Goal: Communication & Community: Answer question/provide support

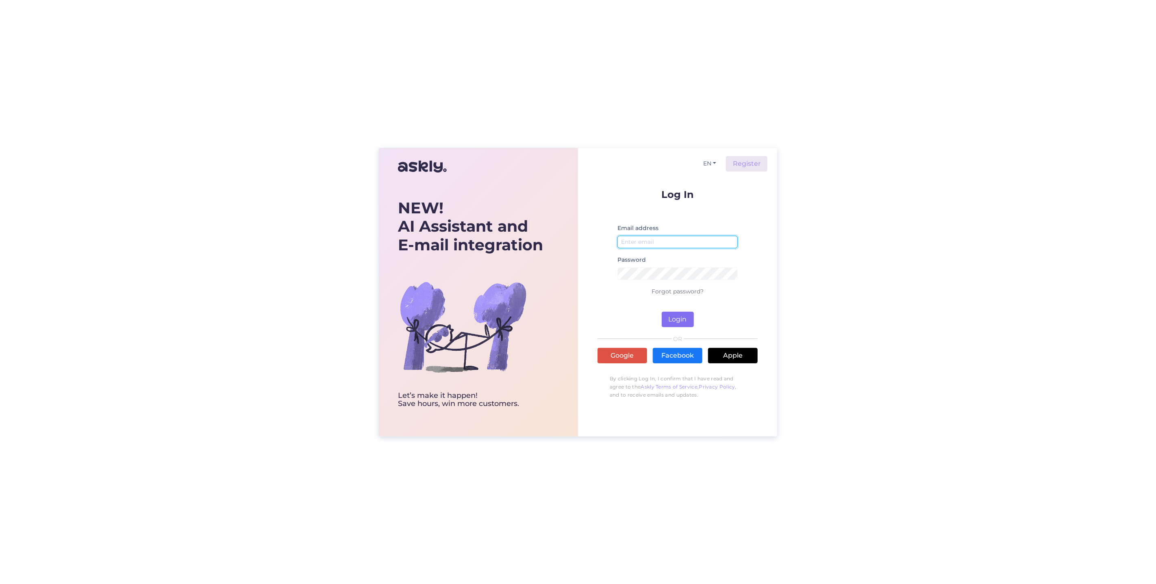
type input "[EMAIL_ADDRESS][DOMAIN_NAME]"
click at [680, 322] on button "Login" at bounding box center [677, 319] width 32 height 15
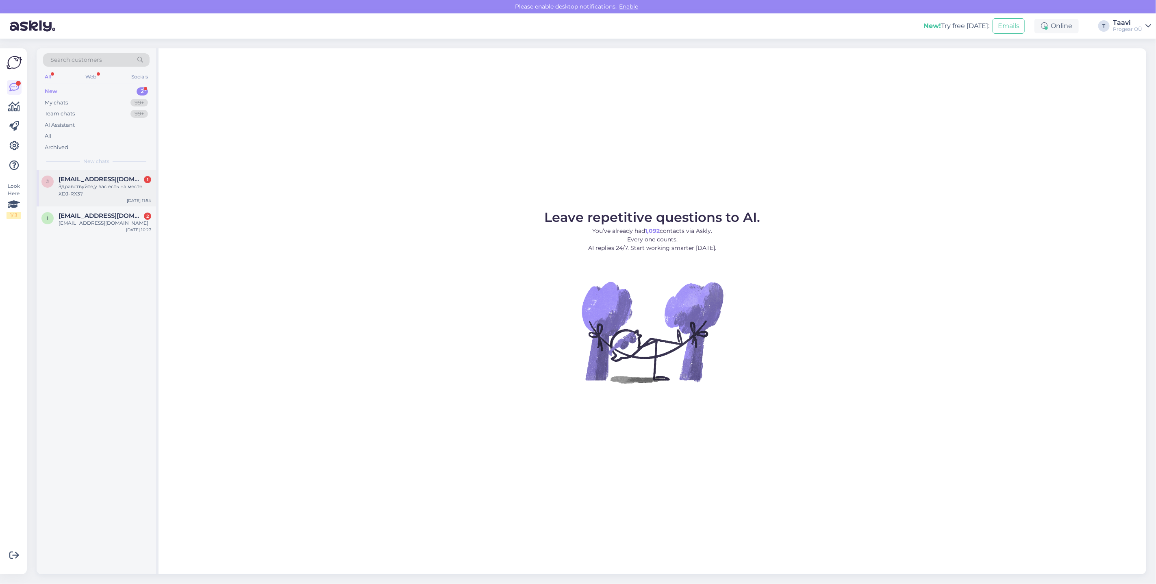
click at [115, 185] on div "Здравствуйте,у вас есть на месте XDJ-RX3?" at bounding box center [105, 190] width 93 height 15
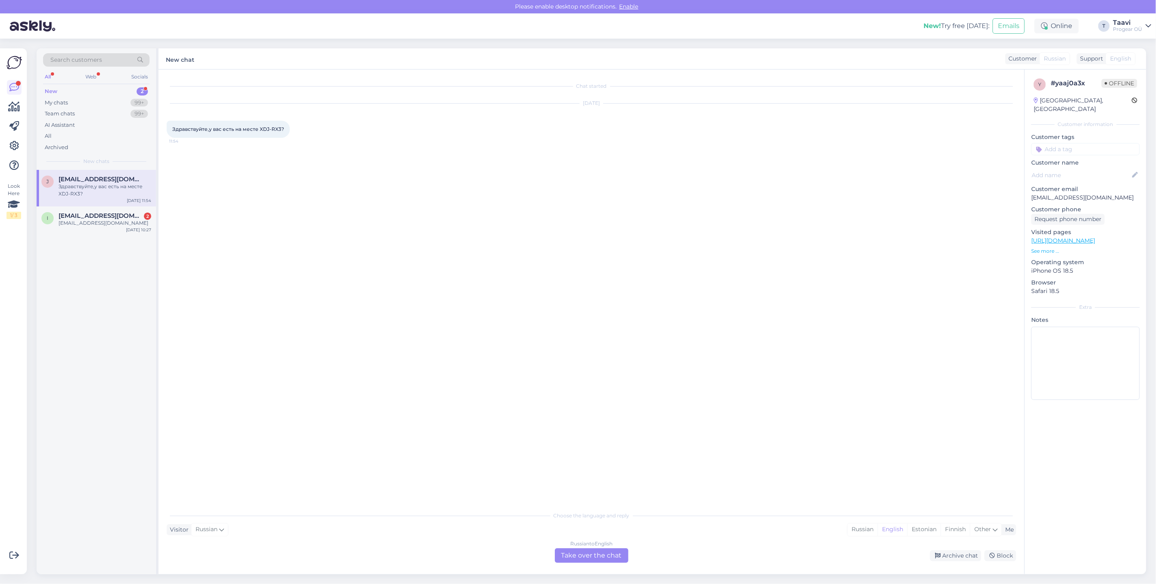
click at [578, 555] on div "Russian to English Take over the chat" at bounding box center [592, 555] width 74 height 15
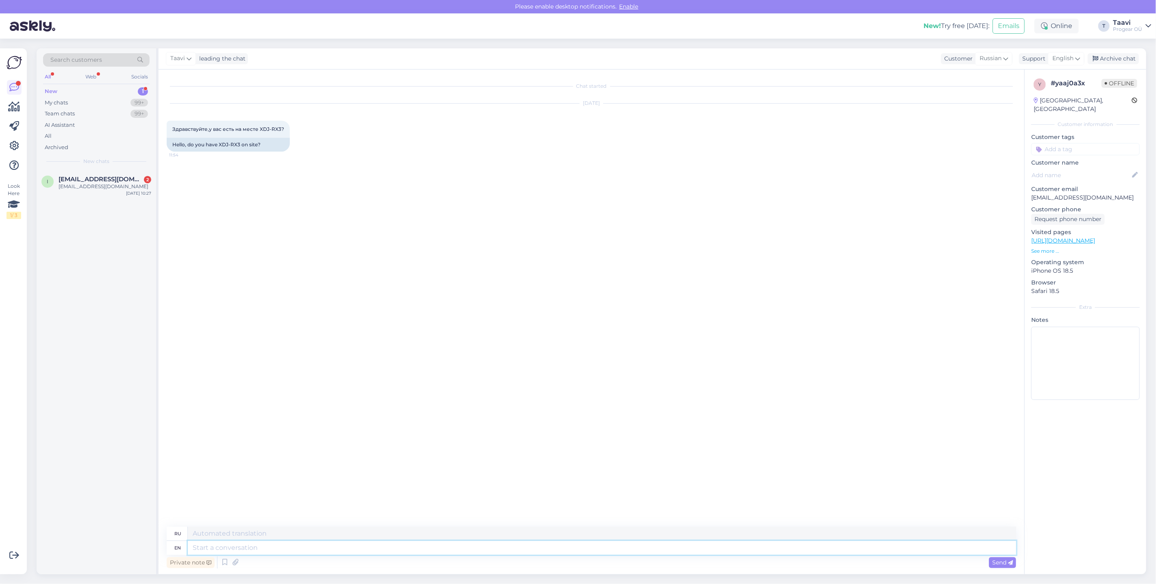
click at [223, 551] on textarea at bounding box center [602, 548] width 828 height 14
type textarea "HI"
type textarea "ПРИВЕТ"
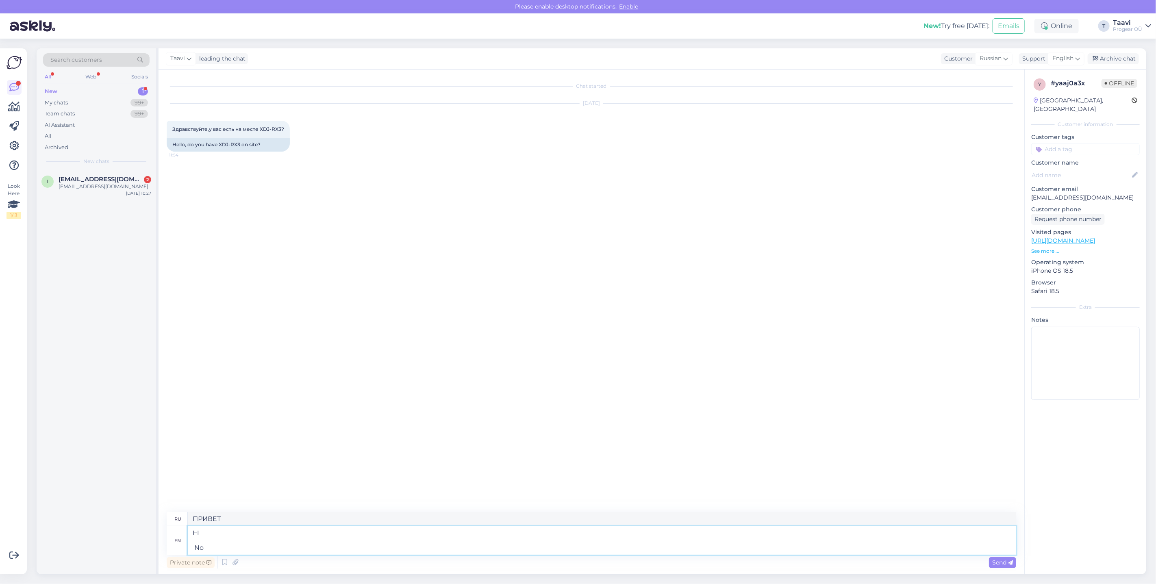
type textarea "HI No u"
type textarea "ПРИВЕТ Нет"
type textarea "HI No unfortunately"
type textarea "HI Нет, к сожалению"
type textarea "HI No"
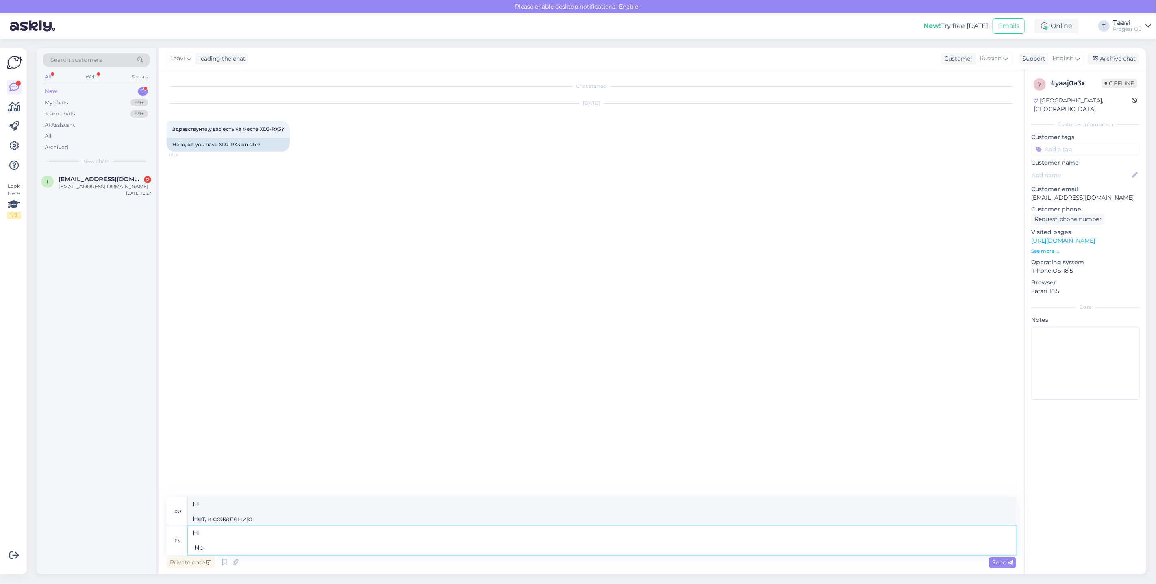
type textarea "ПРИВЕТ Нет"
type textarea "HI No we"
type textarea "HI Нет, мы"
type textarea "HI No we do"
type textarea "HI Нет, мы делаем"
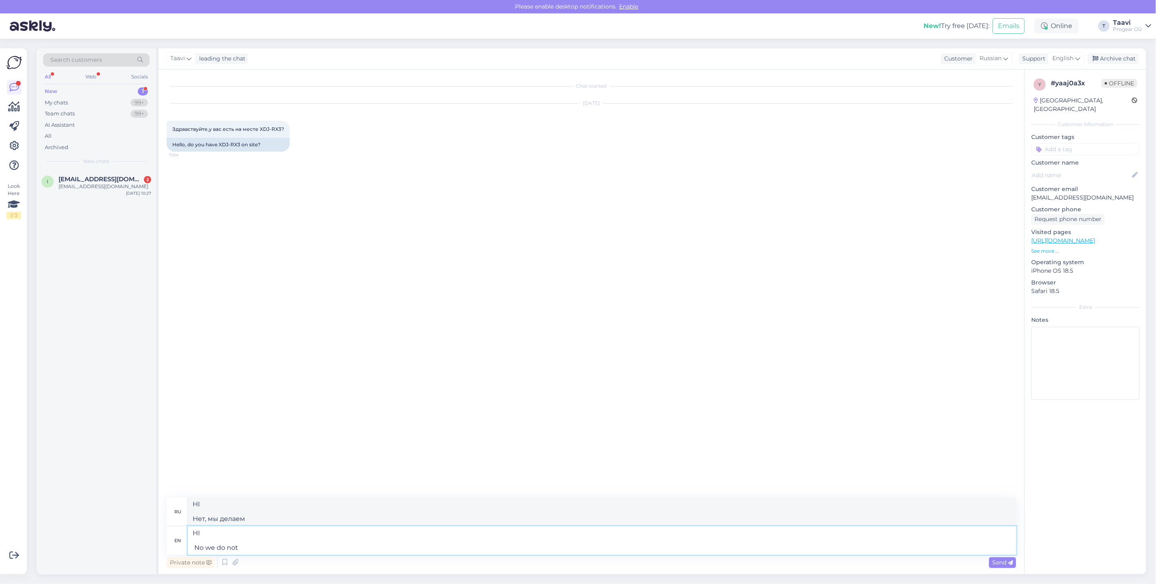
type textarea "HI No we do not"
type textarea "HI Нет, мы не"
type textarea "HI No we"
type textarea "HI Нет, мы делаем"
type textarea "HI No"
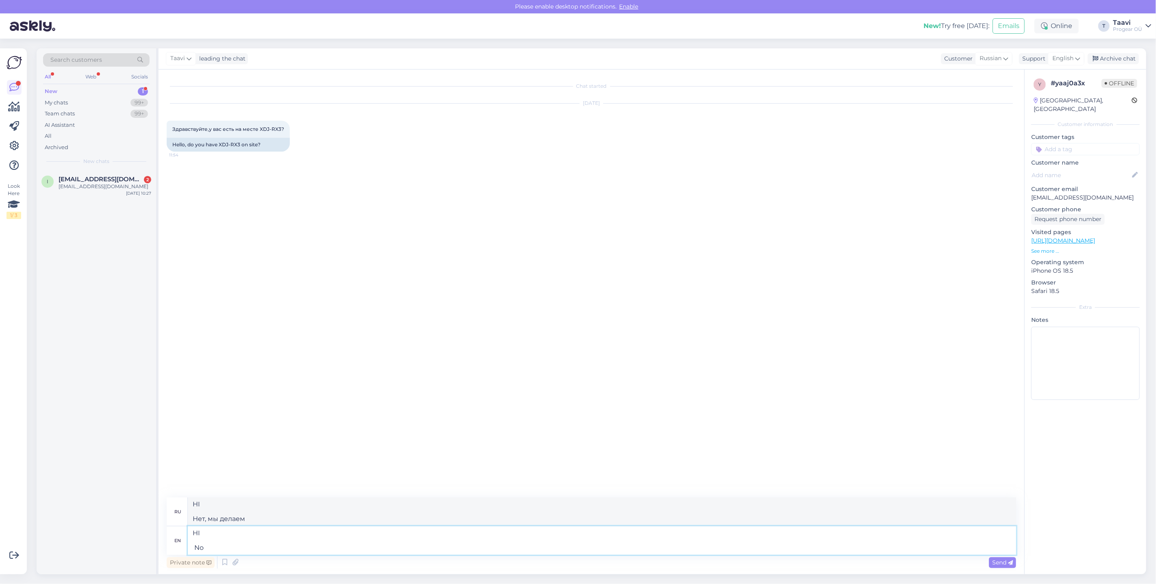
type textarea "HI Нет, мы"
type textarea "HI N"
type textarea "ПРИВЕТ Нет"
type textarea "HI"
type textarea "ПРИВЕТ"
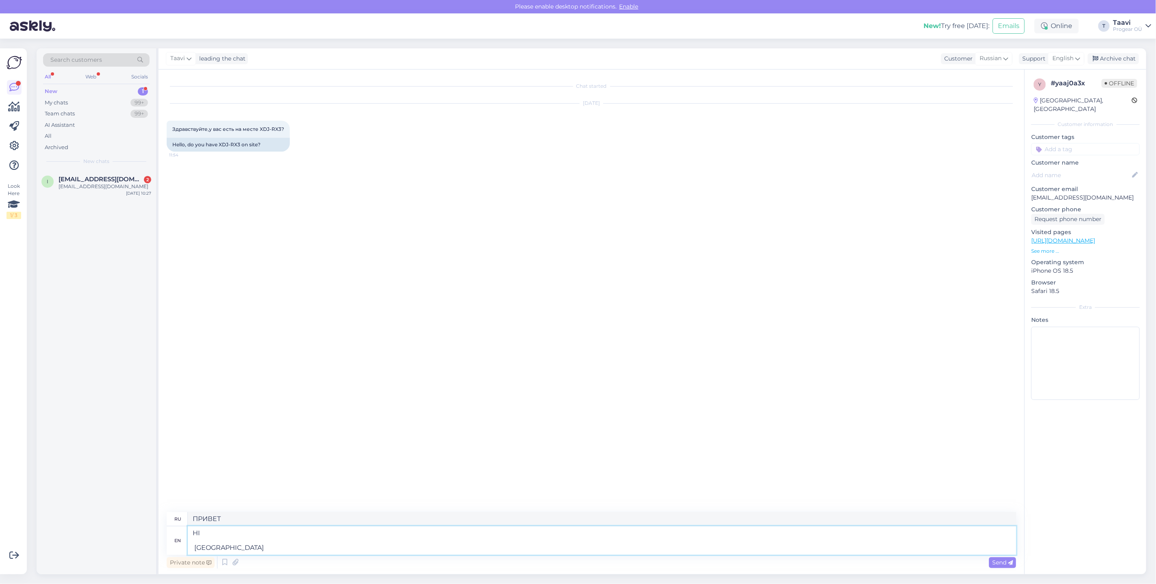
type textarea "HI [GEOGRAPHIC_DATA]"
type textarea "HI Unfo"
type textarea "HI Unfortunately"
type textarea "ПРИВЕТ К сожалению"
click at [211, 549] on textarea "HI Unfortunately" at bounding box center [602, 540] width 828 height 28
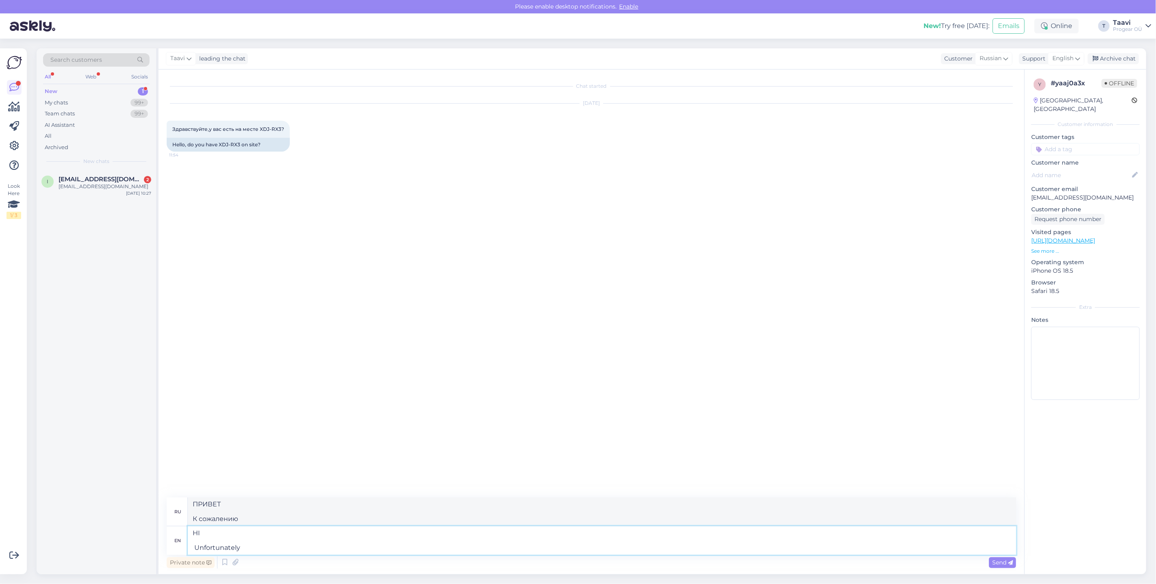
click at [211, 549] on textarea "HI Unfortunately" at bounding box center [602, 540] width 828 height 28
paste textarea "unfortunately not"
type textarea "HI unfortunately not"
type textarea "HI к сожалению нет"
click at [197, 546] on textarea "HI unfortunately not" at bounding box center [602, 537] width 828 height 36
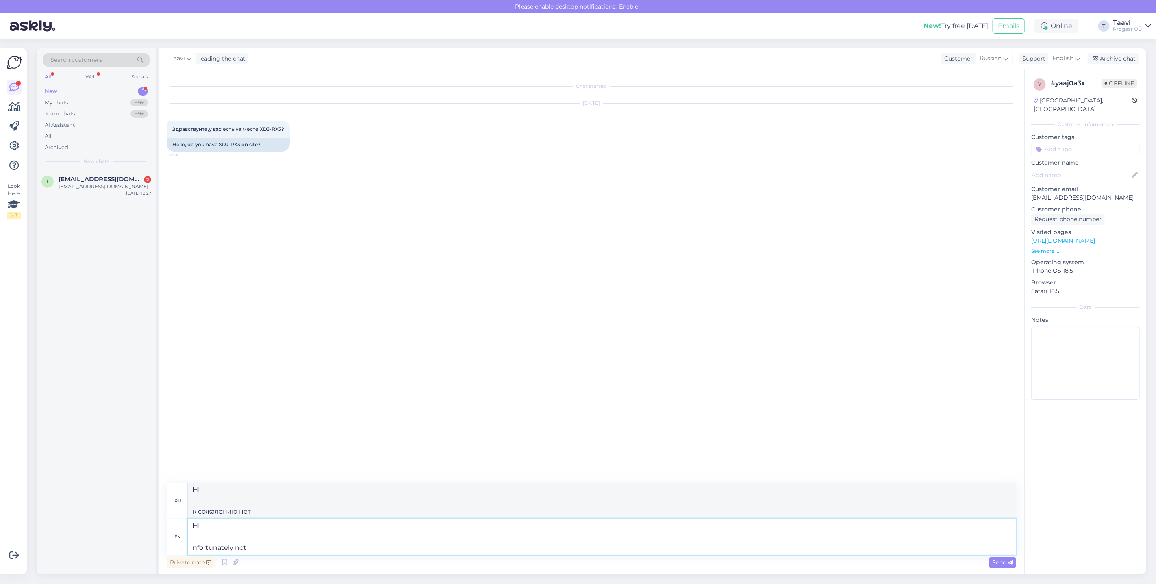
type textarea "HI Unfortunately not"
type textarea "HI К сожалению, нет"
click at [264, 549] on textarea "HI Unfortunately not" at bounding box center [602, 537] width 828 height 36
drag, startPoint x: 238, startPoint y: 547, endPoint x: 243, endPoint y: 548, distance: 5.3
click at [238, 547] on textarea "HI Unfortunately not" at bounding box center [602, 537] width 828 height 36
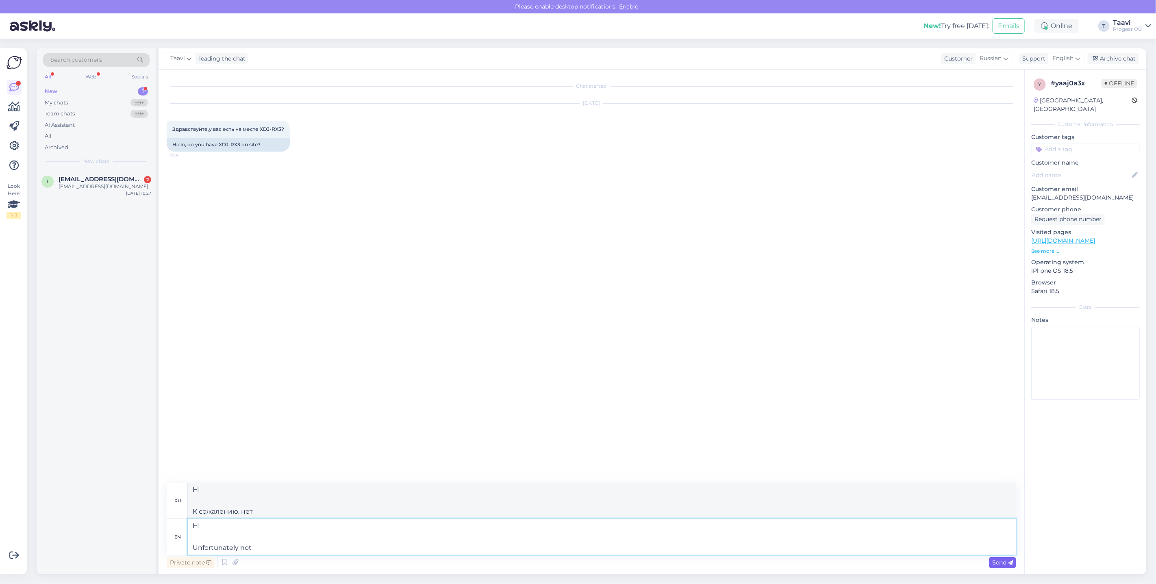
type textarea "HI Unfortunately not"
click at [1004, 560] on span "Send" at bounding box center [1002, 562] width 21 height 7
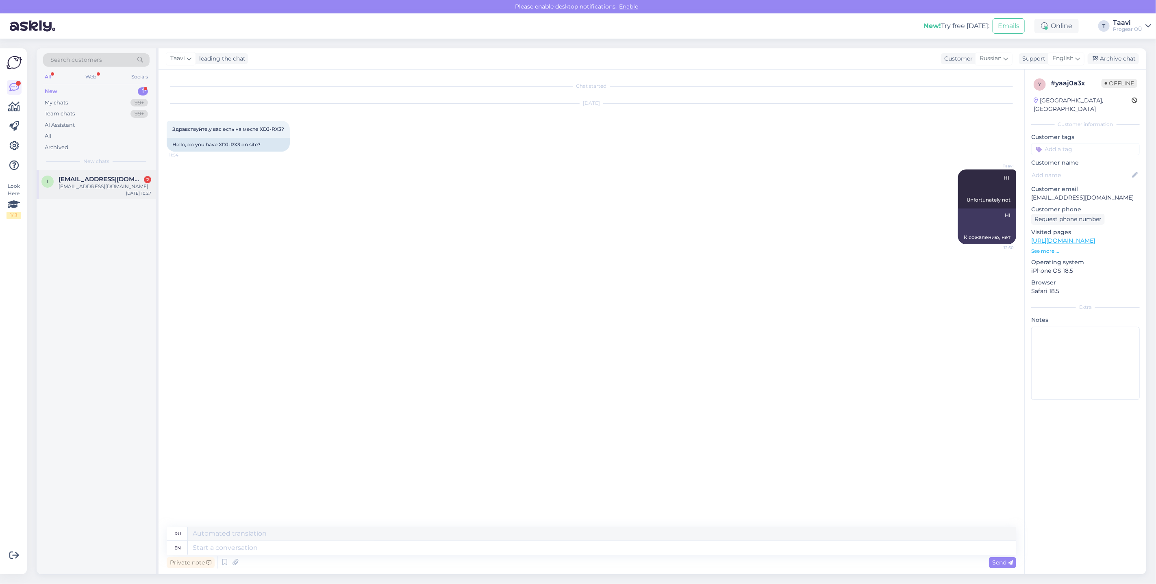
click at [112, 187] on div "[EMAIL_ADDRESS][DOMAIN_NAME]" at bounding box center [105, 186] width 93 height 7
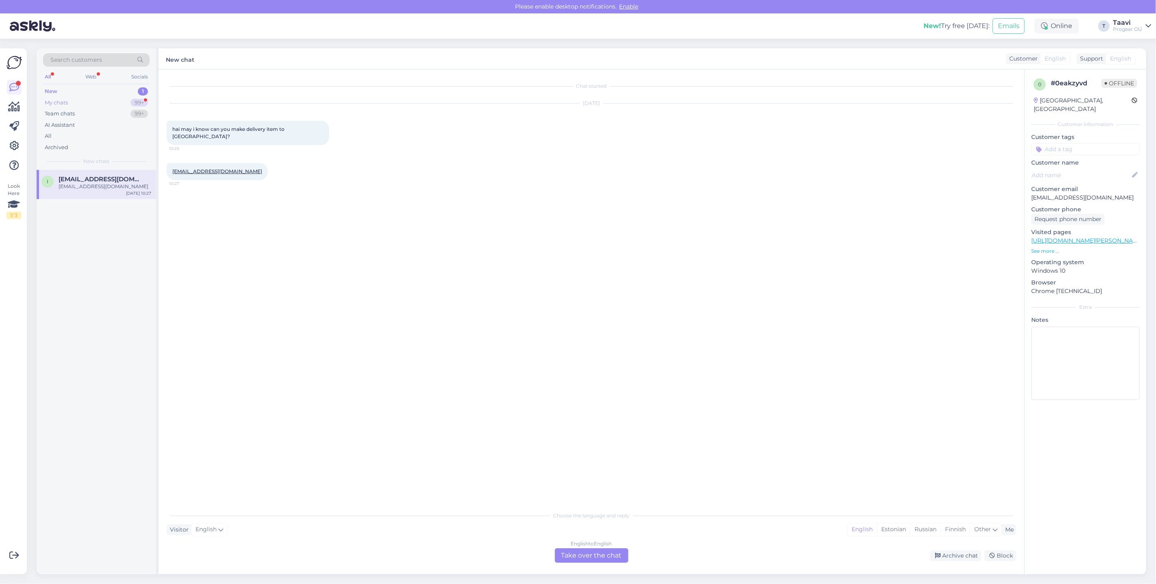
click at [121, 103] on div "My chats 99+" at bounding box center [96, 102] width 106 height 11
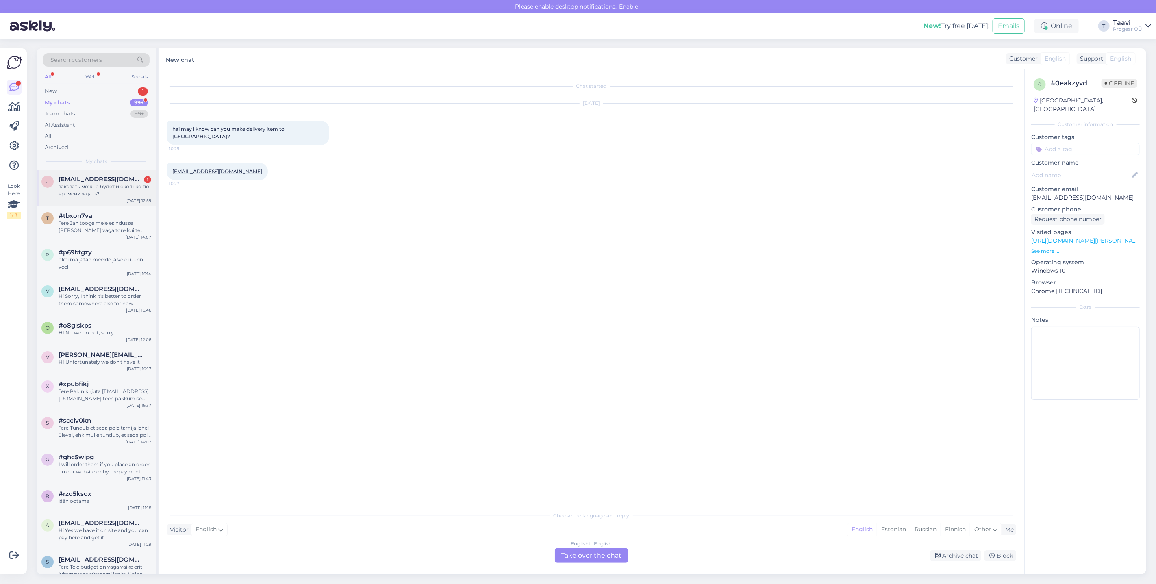
click at [119, 189] on div "заказать можно будет и сколько по времени ждать?" at bounding box center [105, 190] width 93 height 15
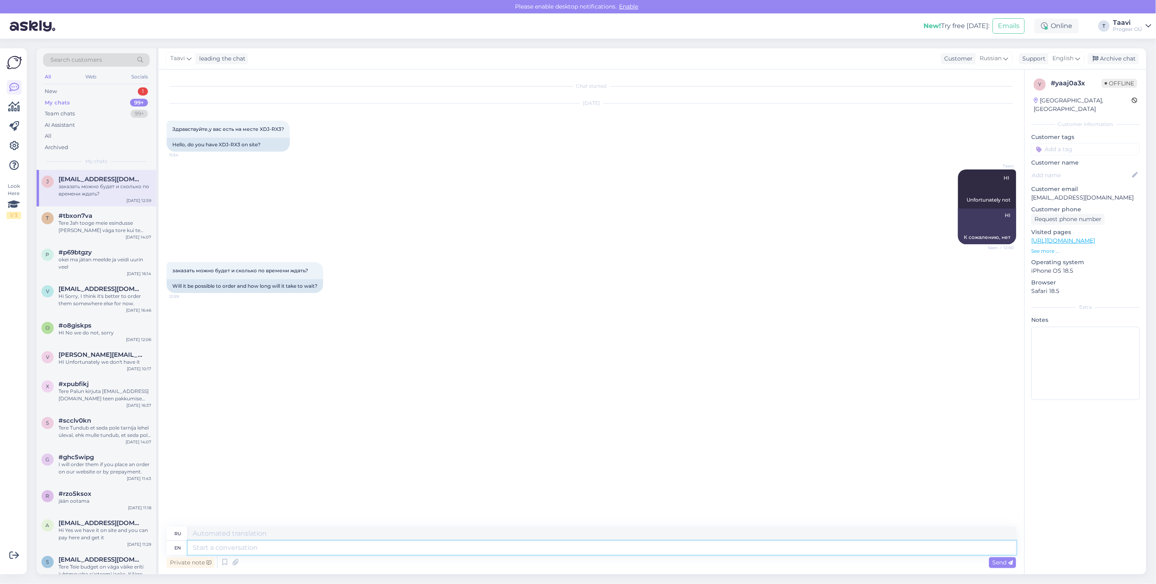
click at [232, 547] on textarea at bounding box center [602, 548] width 828 height 14
click at [218, 544] on textarea at bounding box center [602, 548] width 828 height 14
click at [222, 546] on textarea at bounding box center [602, 548] width 828 height 14
paste textarea "Unfortunately, it is not possible to order at the moment Try elsewhere. Sorry"
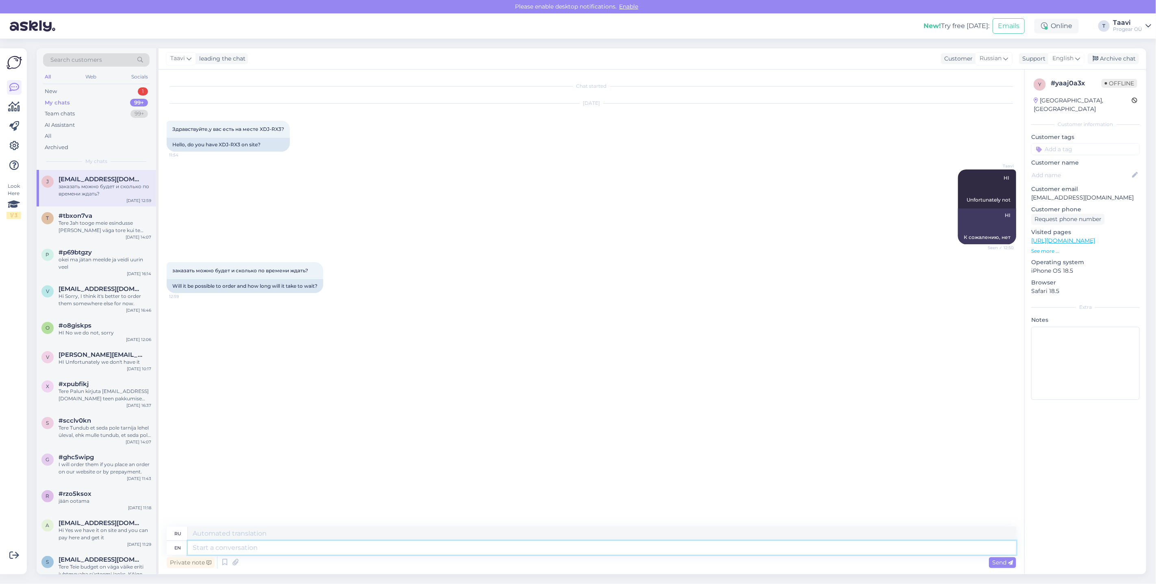
type textarea "Unfortunately, it is not possible to order at the moment Try elsewhere. Sorry"
type textarea "К сожалению, в данный момент заказ невозможен [GEOGRAPHIC_DATA] в другом месте.…"
type textarea "Unfortunately, it is not possible to order at the moment Try elsewhere. Sorry"
click at [1012, 565] on icon at bounding box center [1010, 562] width 5 height 5
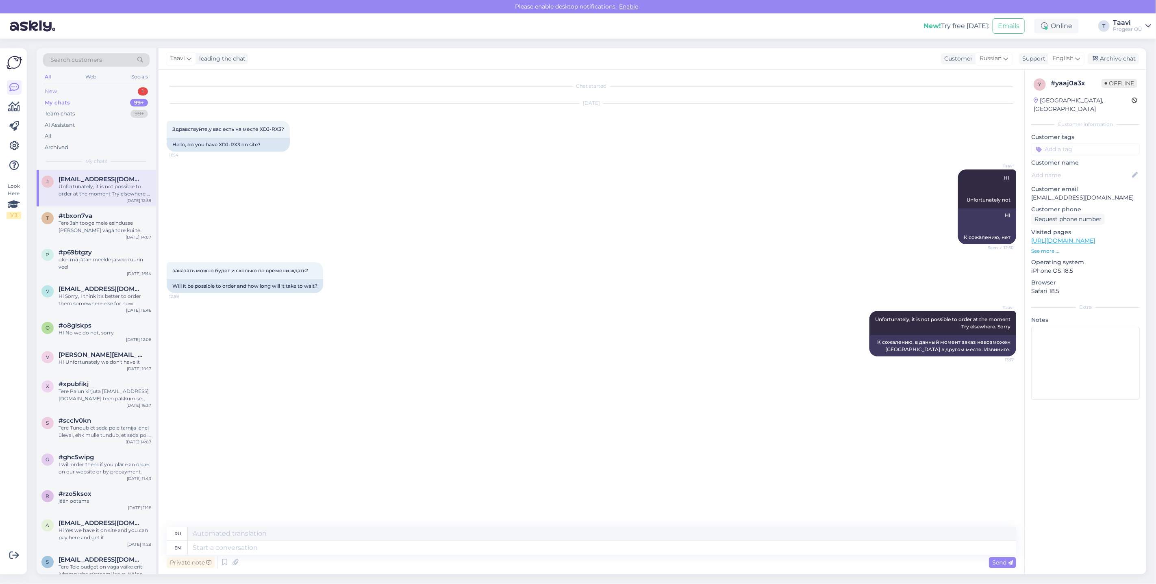
click at [104, 90] on div "New 1" at bounding box center [96, 91] width 106 height 11
